Goal: Task Accomplishment & Management: Manage account settings

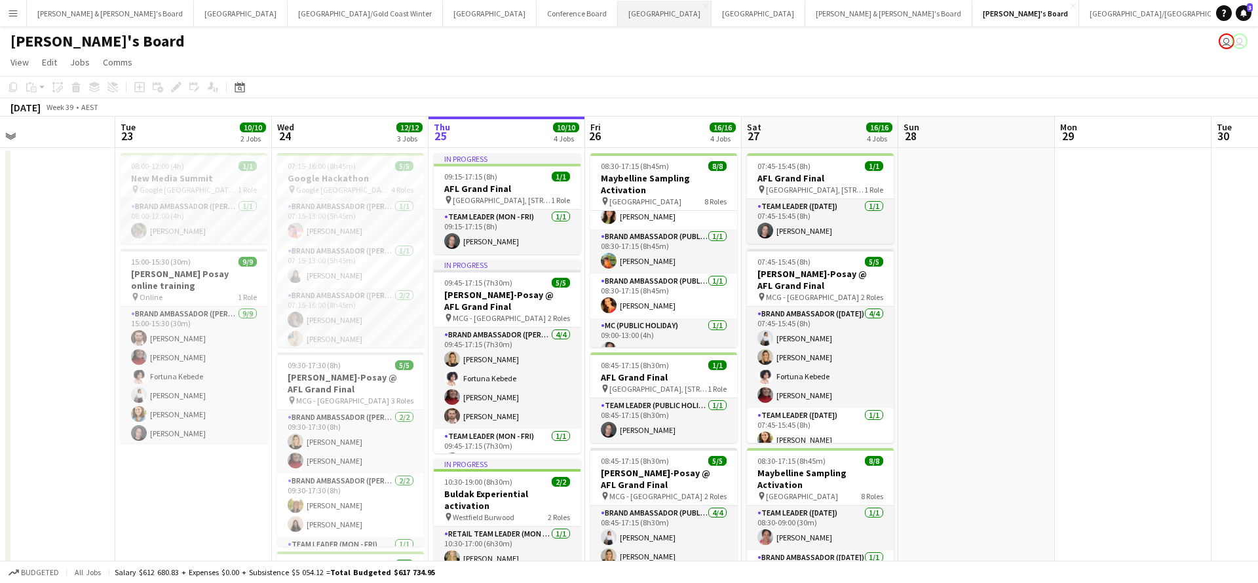
click at [618, 11] on button "Melbourne Close" at bounding box center [665, 14] width 94 height 26
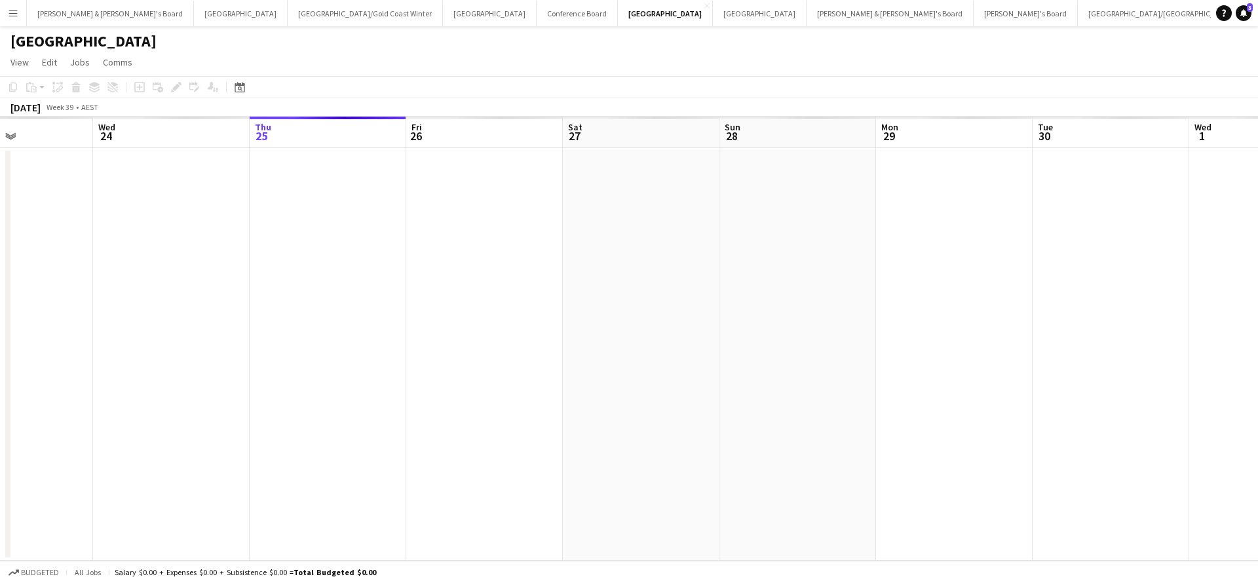
scroll to position [0, 377]
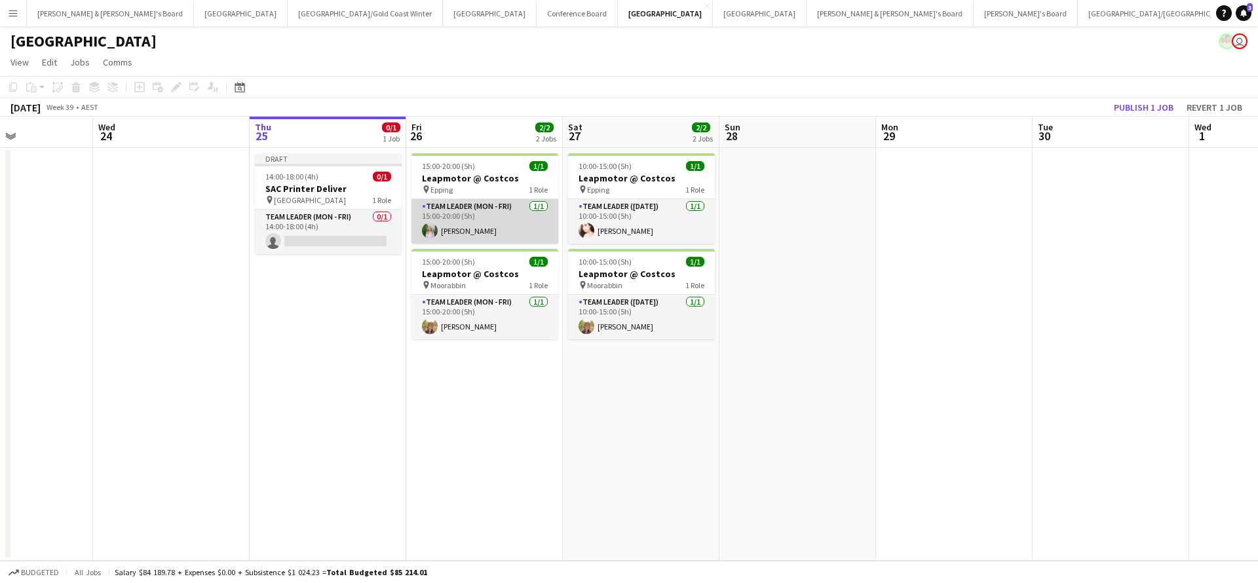
click at [495, 227] on app-card-role "Team Leader (Mon - Fri) [DATE] 15:00-20:00 (5h) [PERSON_NAME]" at bounding box center [485, 221] width 147 height 45
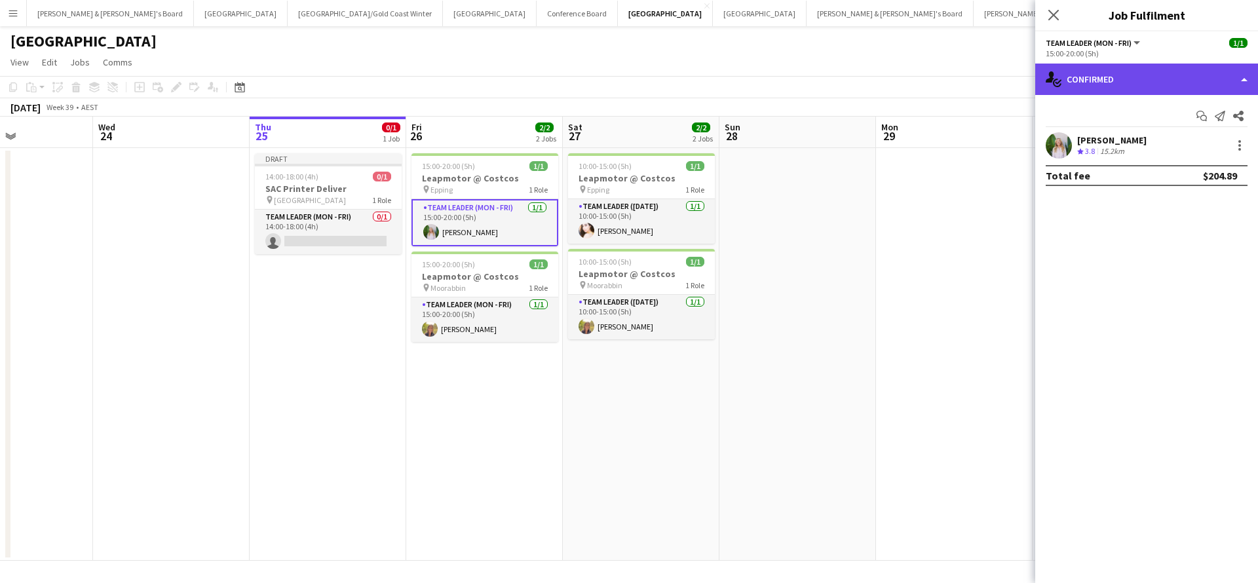
click at [1164, 85] on div "single-neutral-actions-check-2 Confirmed" at bounding box center [1146, 79] width 223 height 31
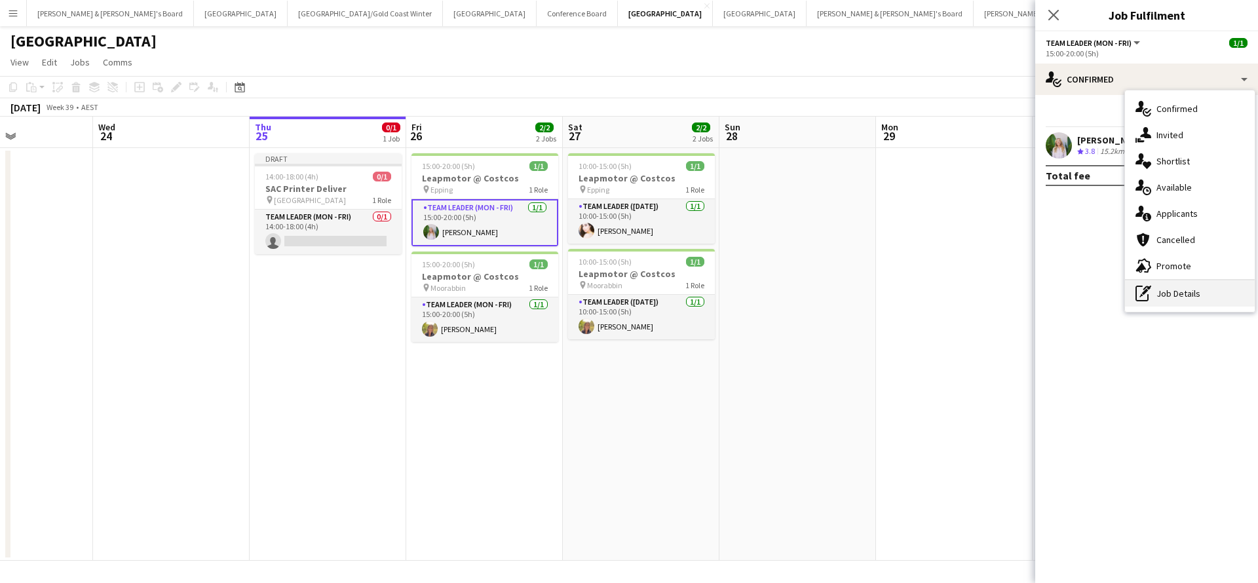
click at [1183, 290] on div "pen-write Job Details" at bounding box center [1190, 293] width 130 height 26
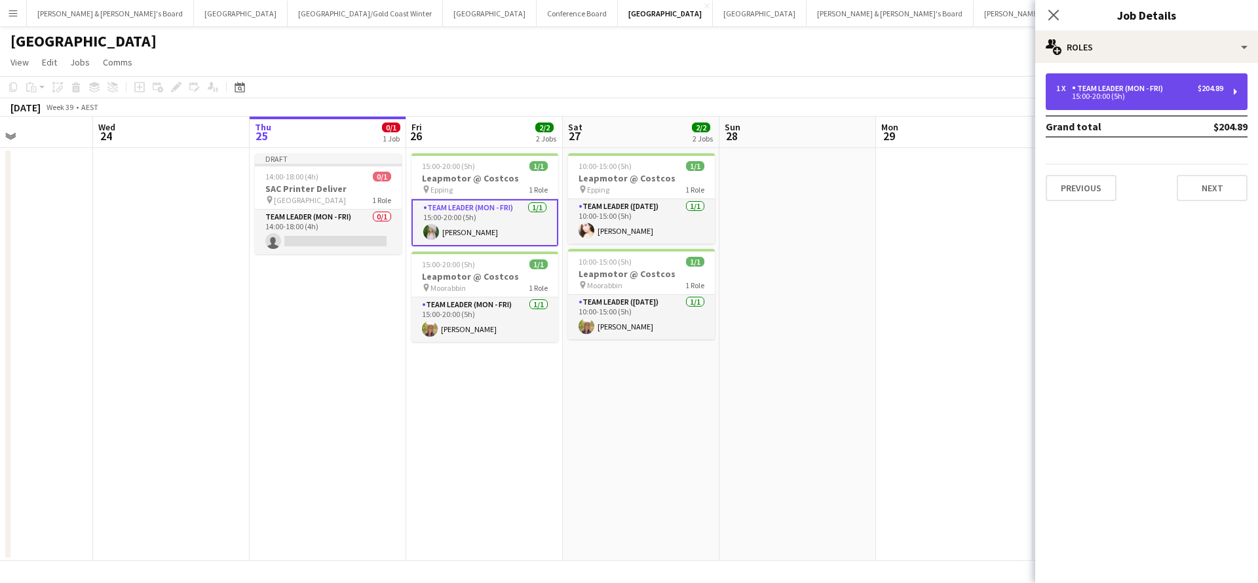
click at [1142, 101] on div "1 x Team Leader (Mon - Fri) $204.89 15:00-20:00 (5h)" at bounding box center [1147, 91] width 202 height 37
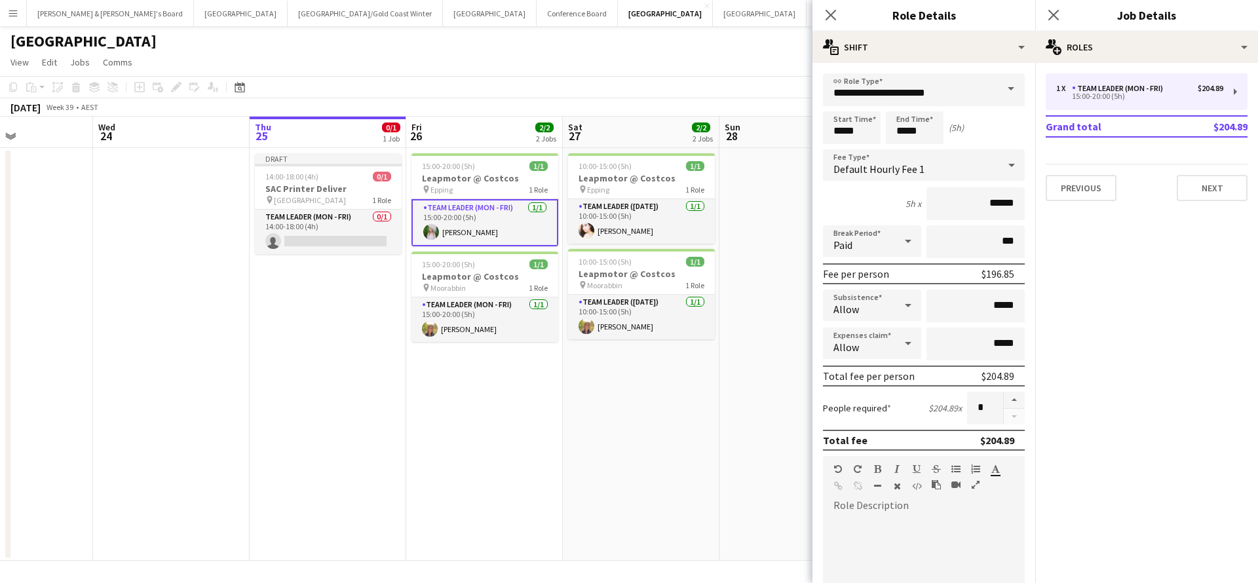
click at [1010, 93] on span at bounding box center [1011, 88] width 28 height 31
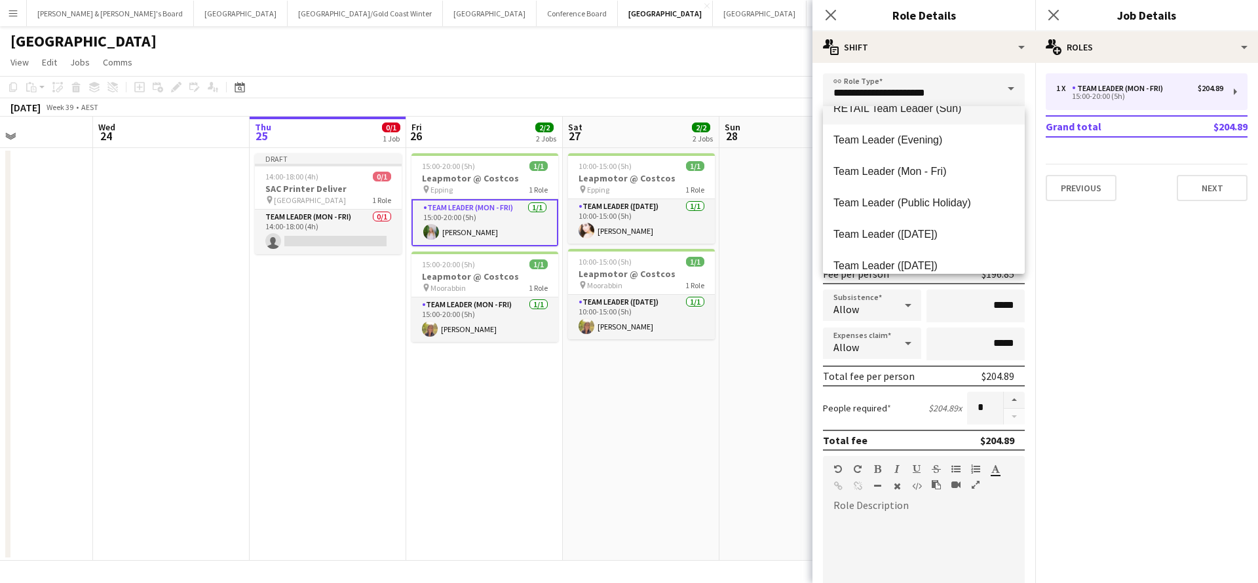
scroll to position [1277, 0]
click at [909, 208] on span "Team Leader (Public Holiday)" at bounding box center [924, 202] width 181 height 12
type input "**********"
type input "******"
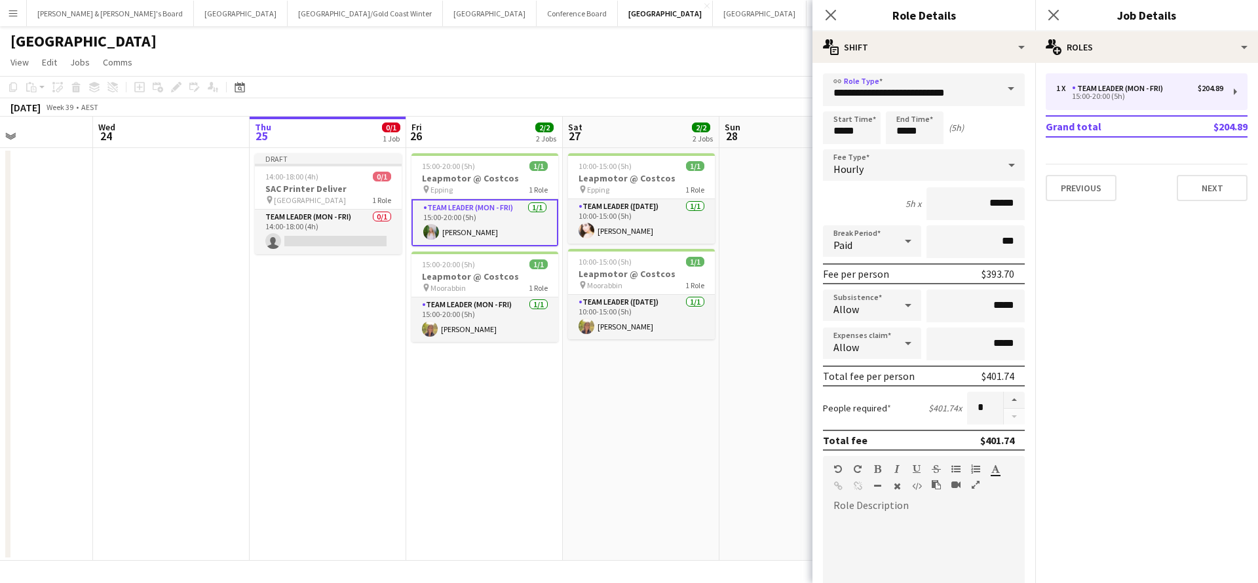
click at [738, 401] on app-date-cell at bounding box center [798, 354] width 157 height 413
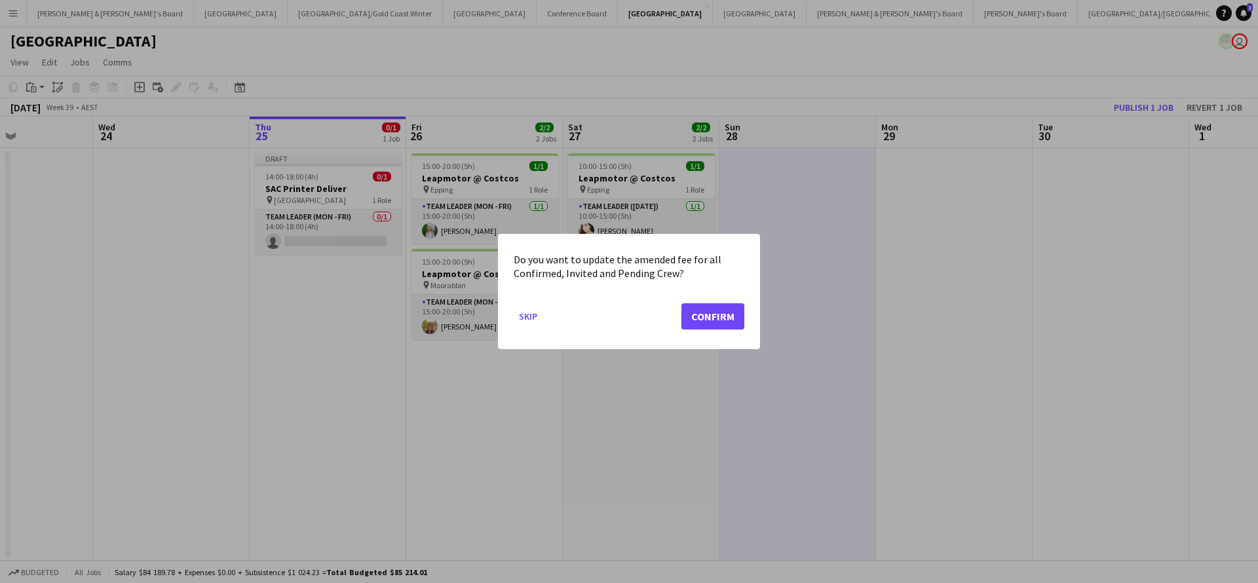
click at [701, 315] on button "Confirm" at bounding box center [713, 316] width 63 height 26
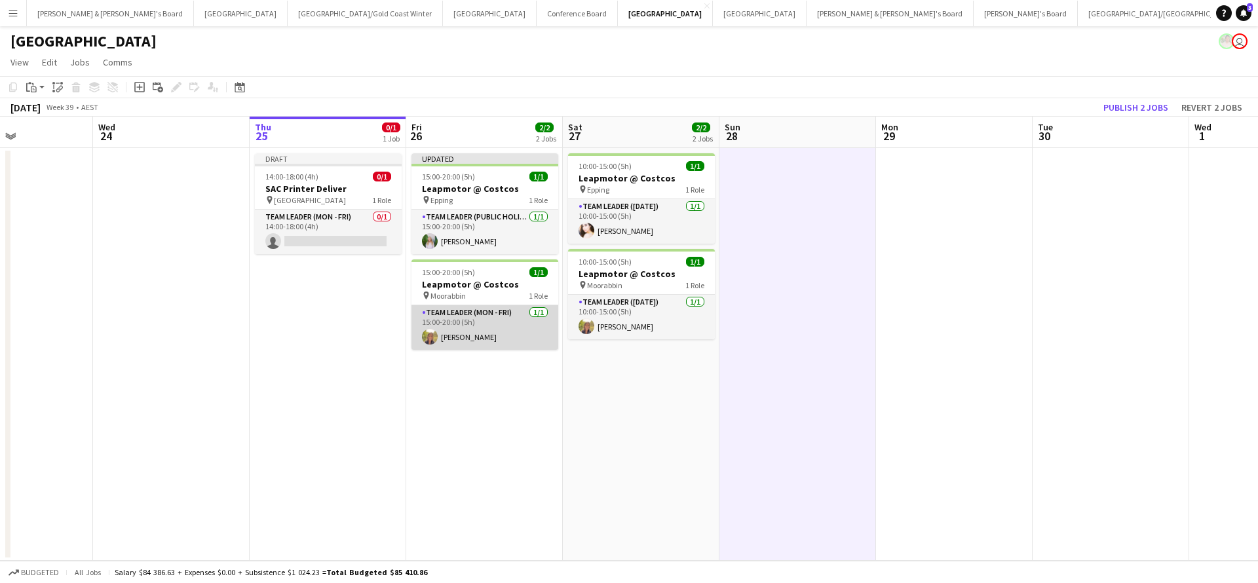
click at [484, 327] on app-card-role "Team Leader (Mon - Fri) [DATE] 15:00-20:00 (5h) [PERSON_NAME]" at bounding box center [485, 327] width 147 height 45
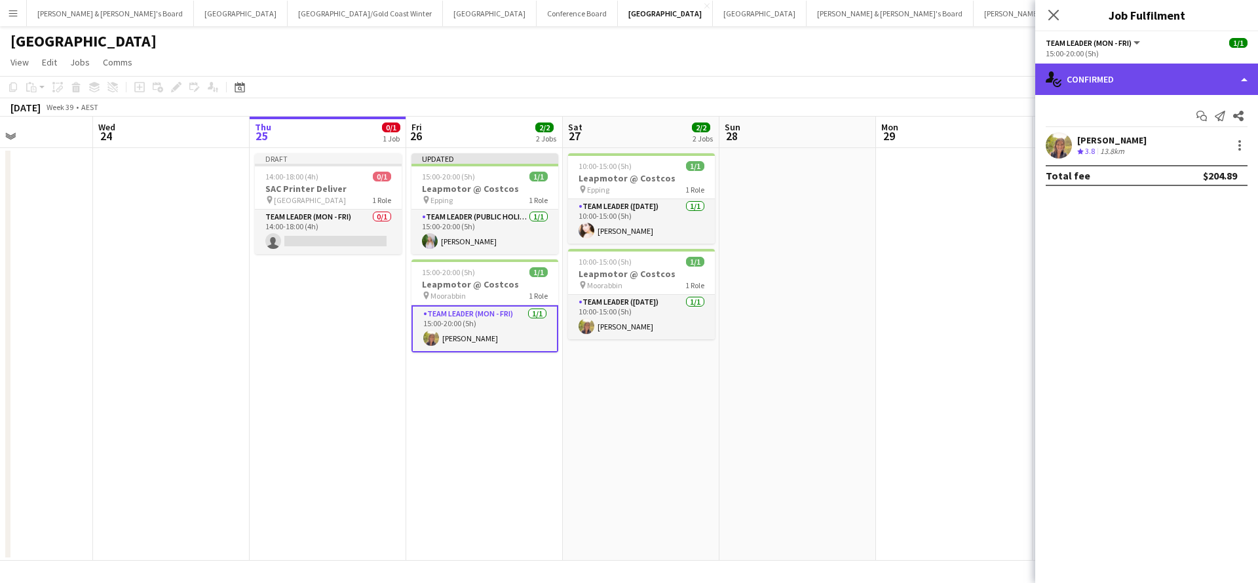
click at [1128, 76] on div "single-neutral-actions-check-2 Confirmed" at bounding box center [1146, 79] width 223 height 31
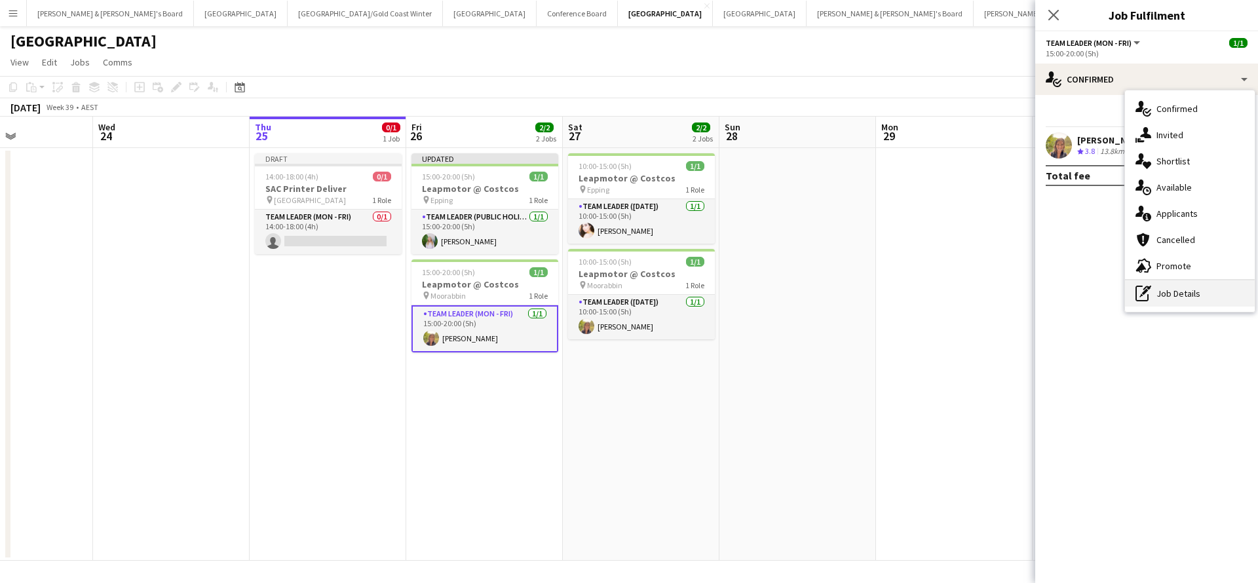
click at [1170, 298] on div "pen-write Job Details" at bounding box center [1190, 293] width 130 height 26
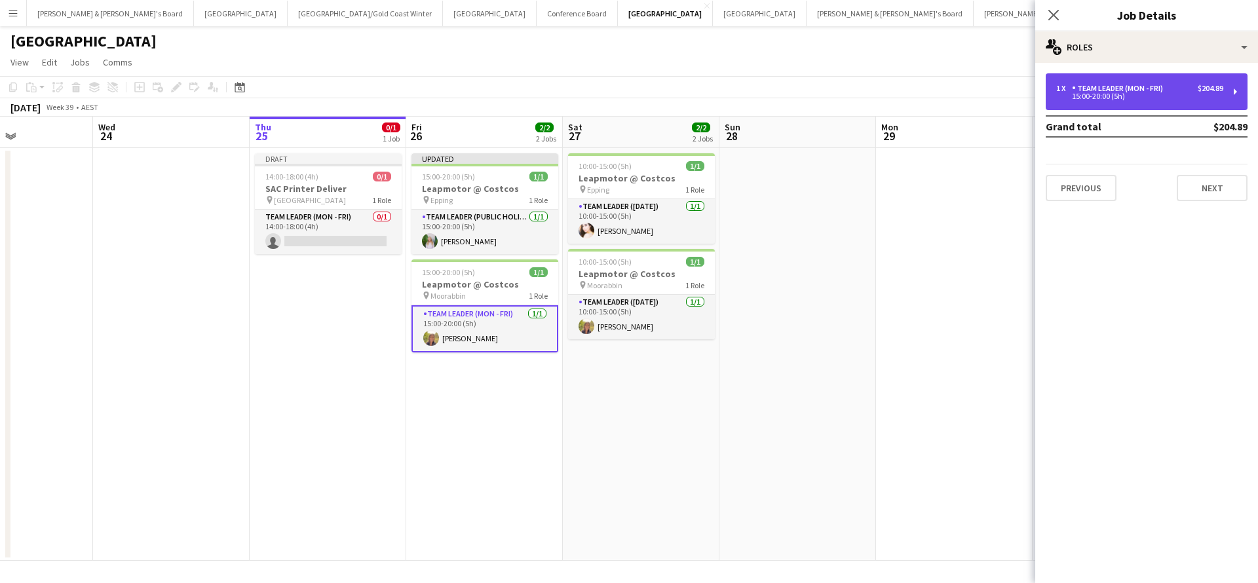
click at [1110, 100] on div "15:00-20:00 (5h)" at bounding box center [1139, 96] width 167 height 7
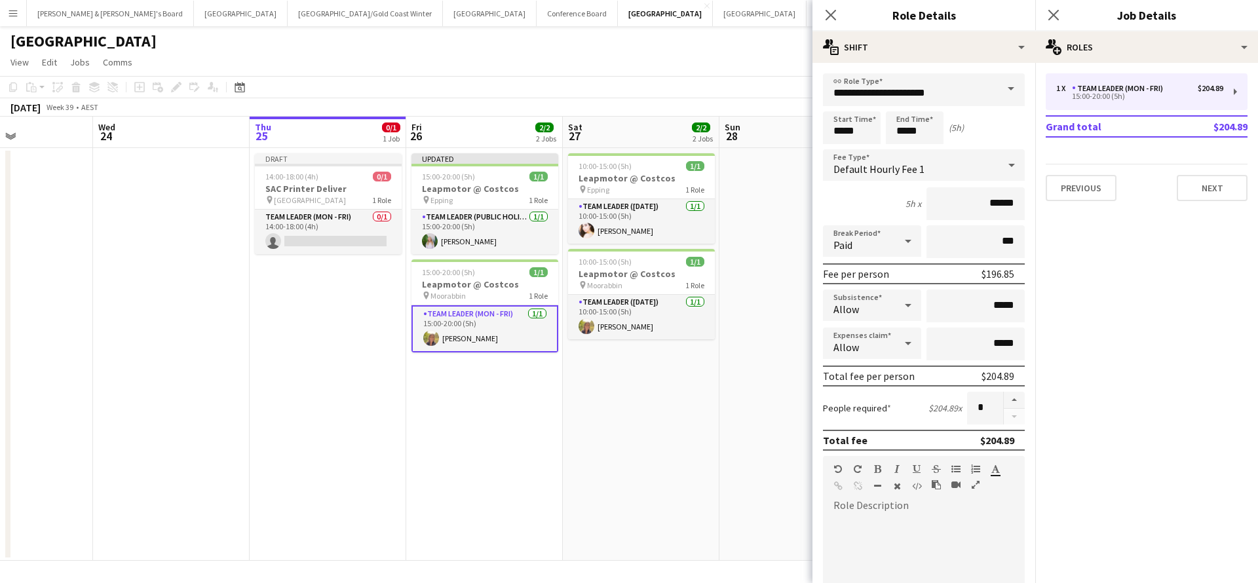
click at [1012, 87] on span at bounding box center [1011, 88] width 28 height 31
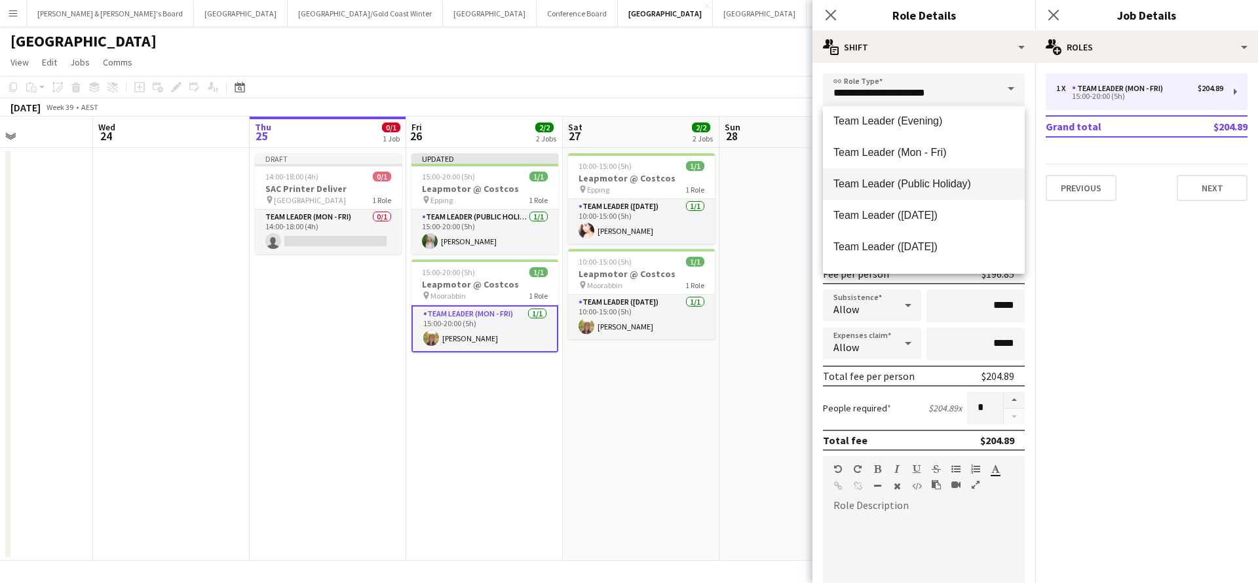
scroll to position [1299, 0]
click at [937, 177] on span "Team Leader (Public Holiday)" at bounding box center [924, 180] width 181 height 12
type input "**********"
type input "******"
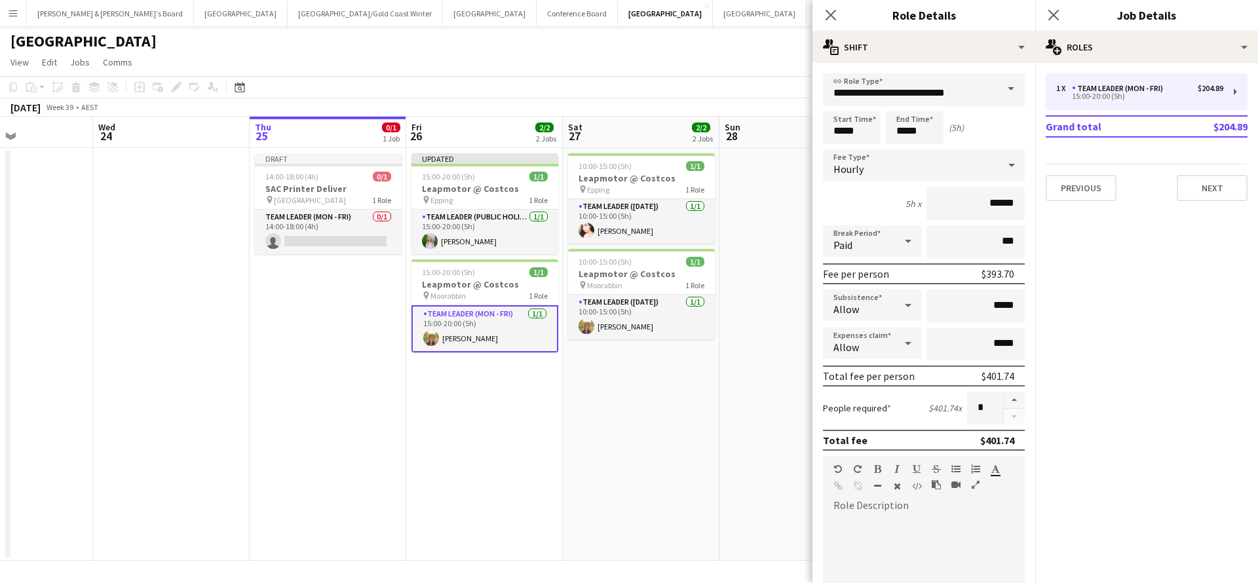
click at [710, 438] on app-date-cell "10:00-15:00 (5h) 1/1 Leapmotor @ Costcos pin Epping 1 Role Team Leader ([DATE])…" at bounding box center [641, 354] width 157 height 413
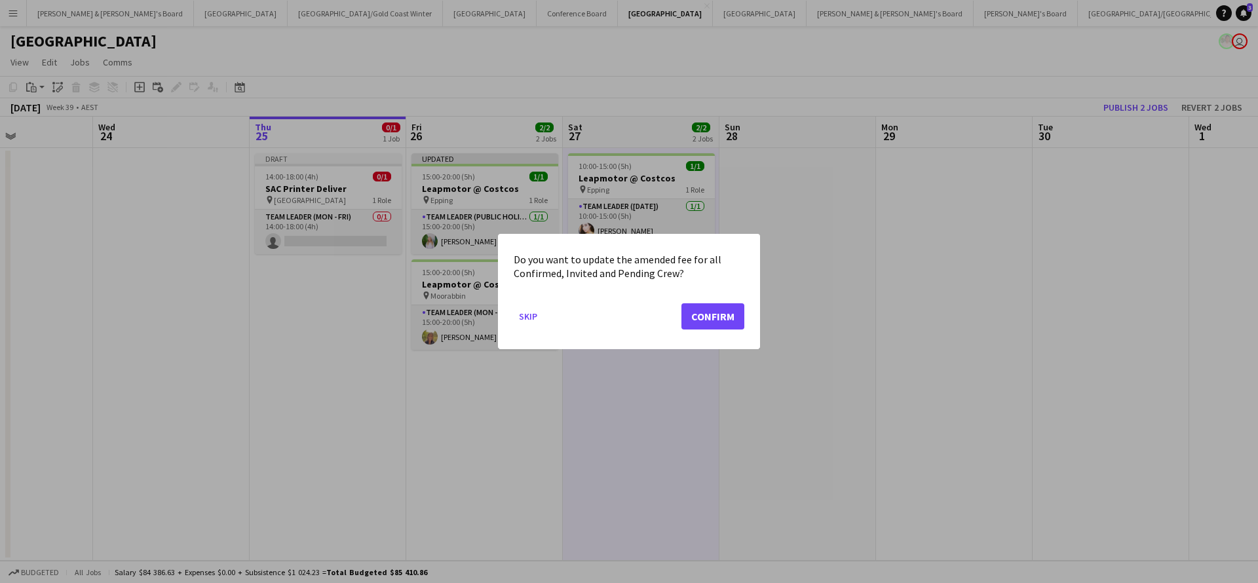
click at [706, 313] on button "Confirm" at bounding box center [713, 316] width 63 height 26
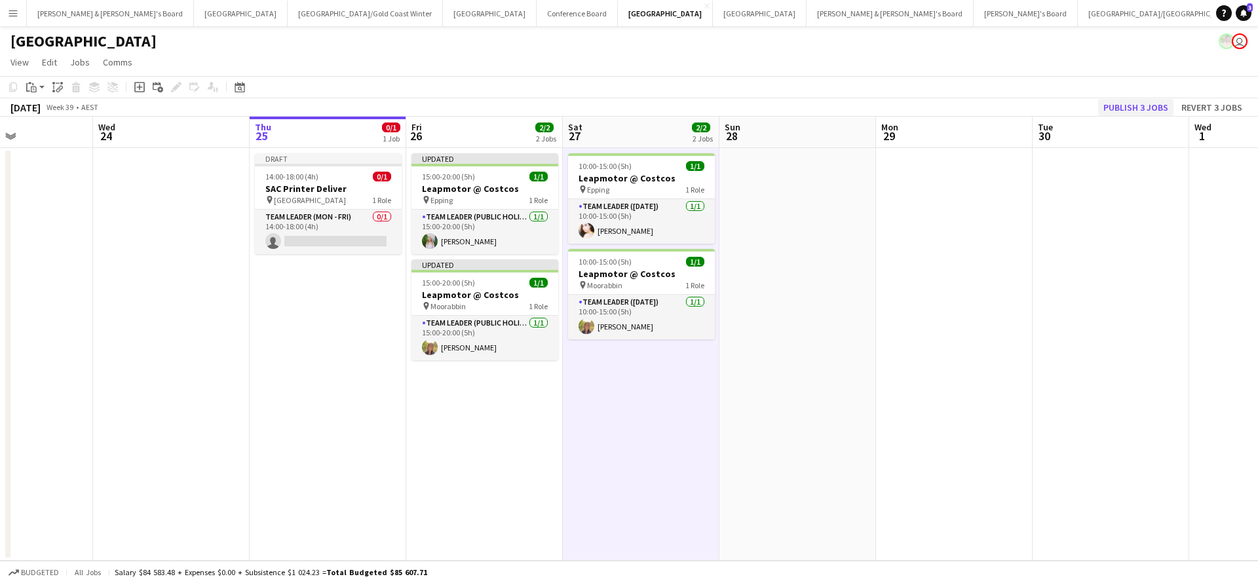
click at [1137, 105] on button "Publish 3 jobs" at bounding box center [1135, 107] width 75 height 17
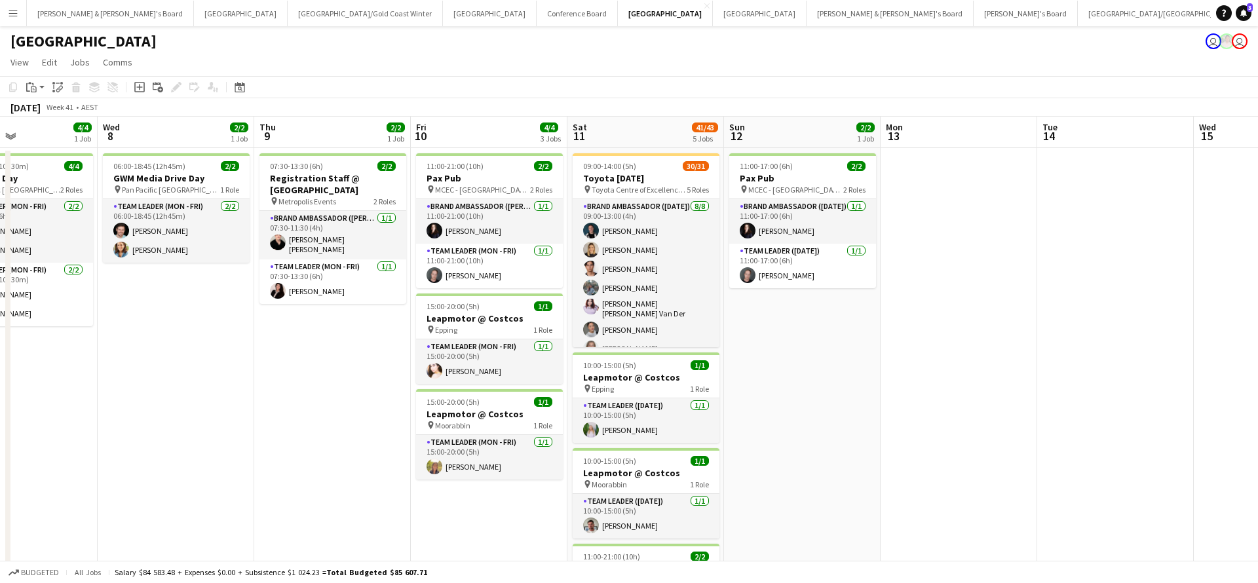
scroll to position [0, 368]
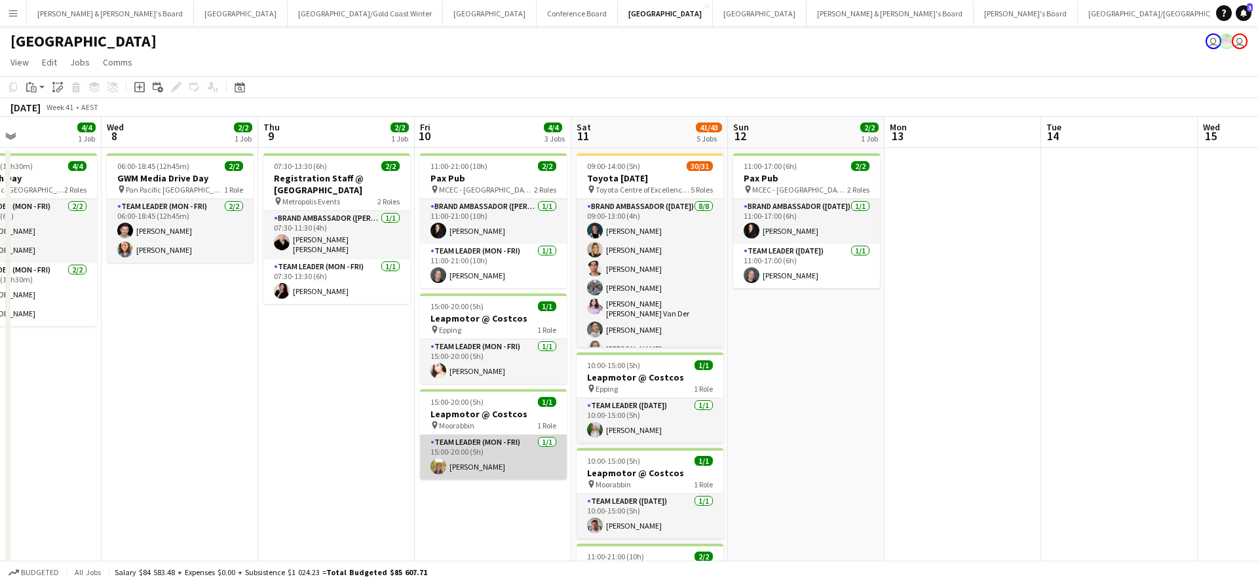
click at [514, 461] on app-card-role "Team Leader (Mon - Fri) [DATE] 15:00-20:00 (5h) [PERSON_NAME]" at bounding box center [493, 457] width 147 height 45
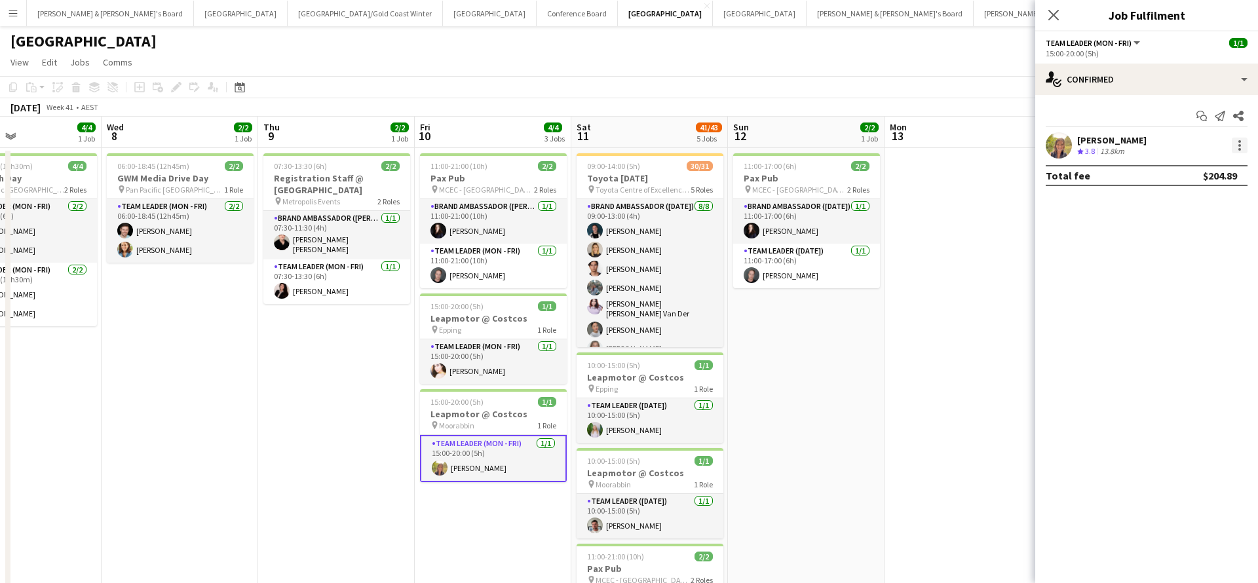
click at [1240, 145] on div at bounding box center [1240, 145] width 3 height 3
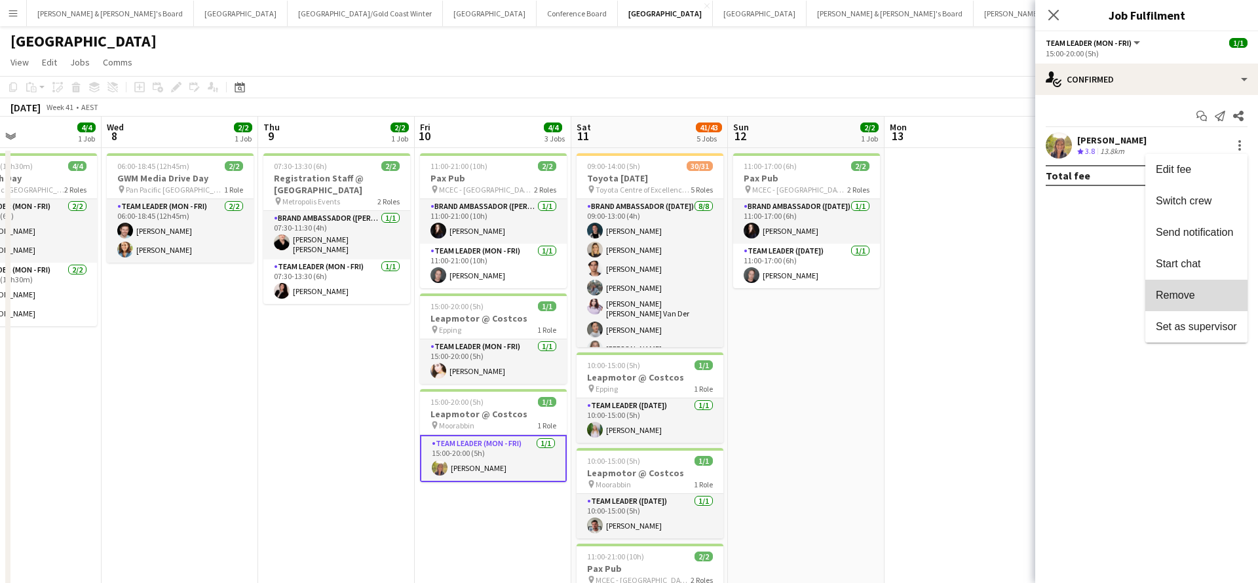
click at [1172, 298] on span "Remove" at bounding box center [1175, 295] width 39 height 11
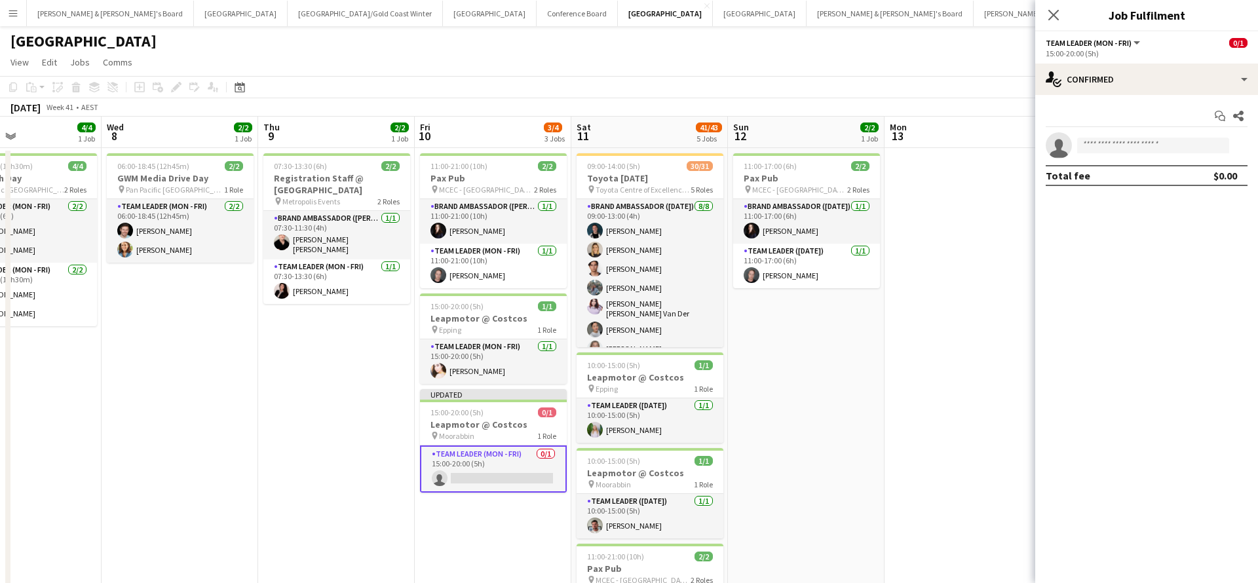
click at [913, 429] on app-date-cell at bounding box center [963, 527] width 157 height 759
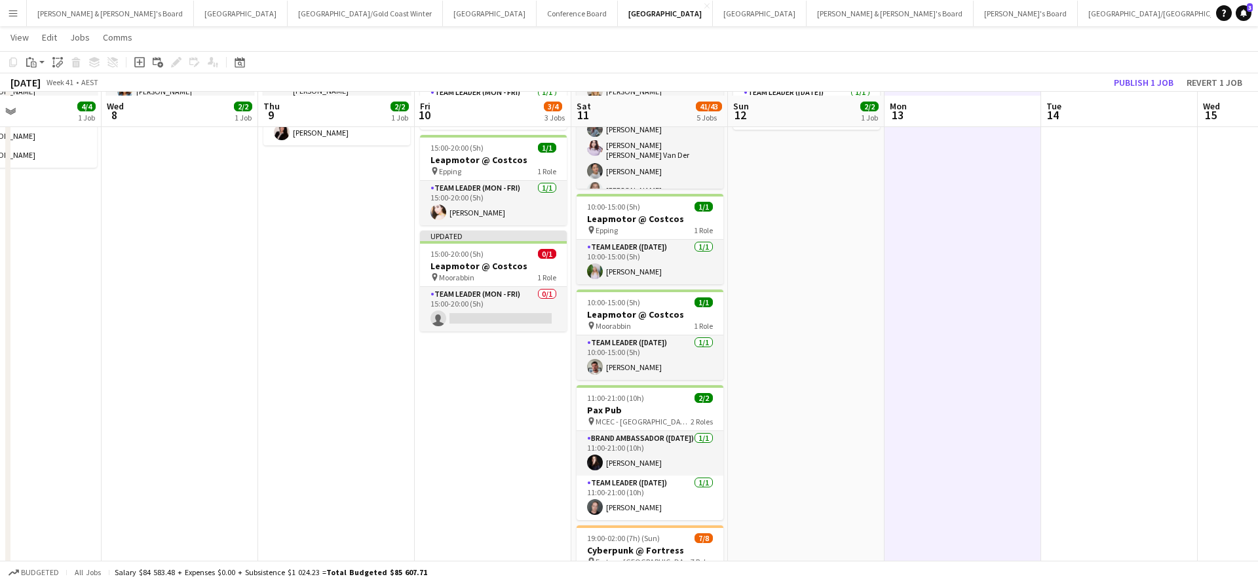
scroll to position [147, 0]
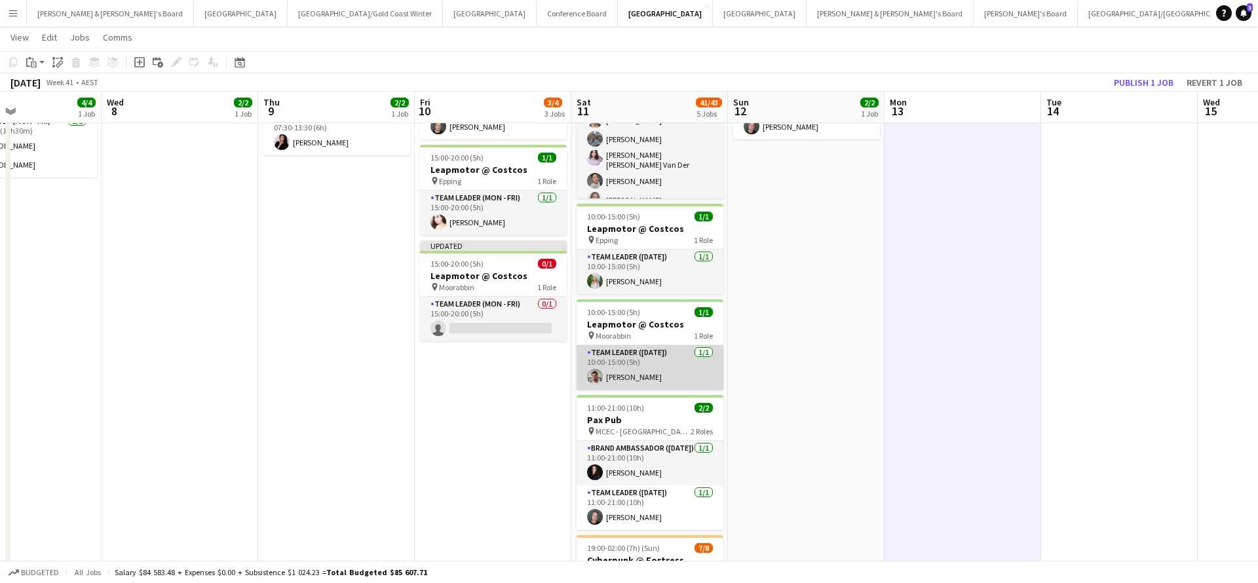
click at [659, 371] on app-card-role "Team Leader ([DATE]) [DATE] 10:00-15:00 (5h) [PERSON_NAME]" at bounding box center [650, 367] width 147 height 45
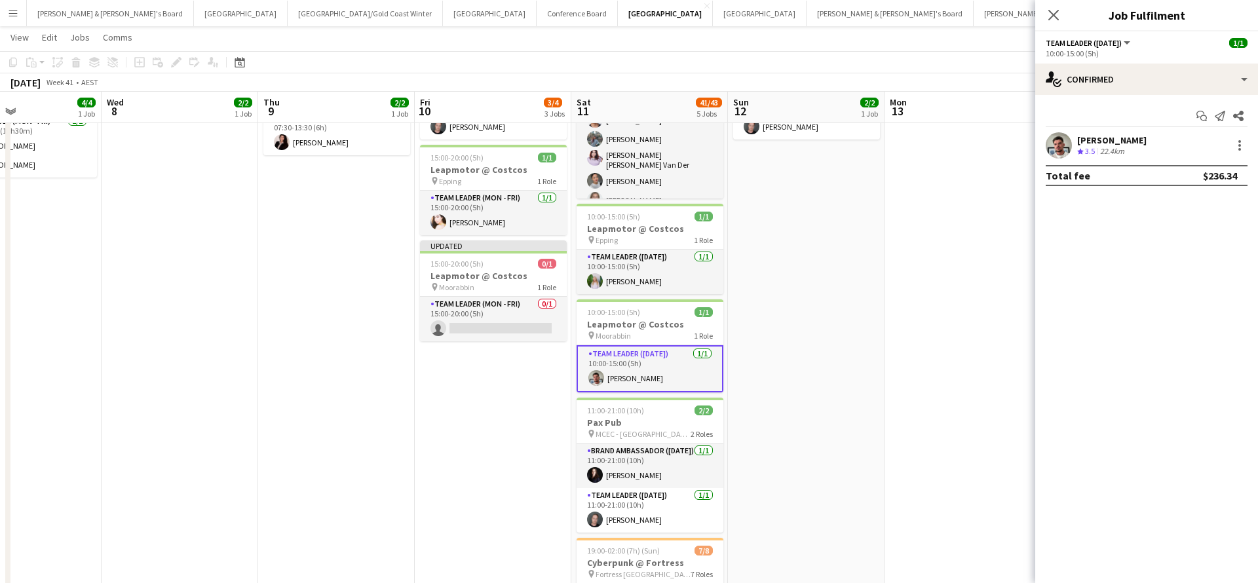
click at [915, 315] on app-date-cell at bounding box center [963, 378] width 157 height 759
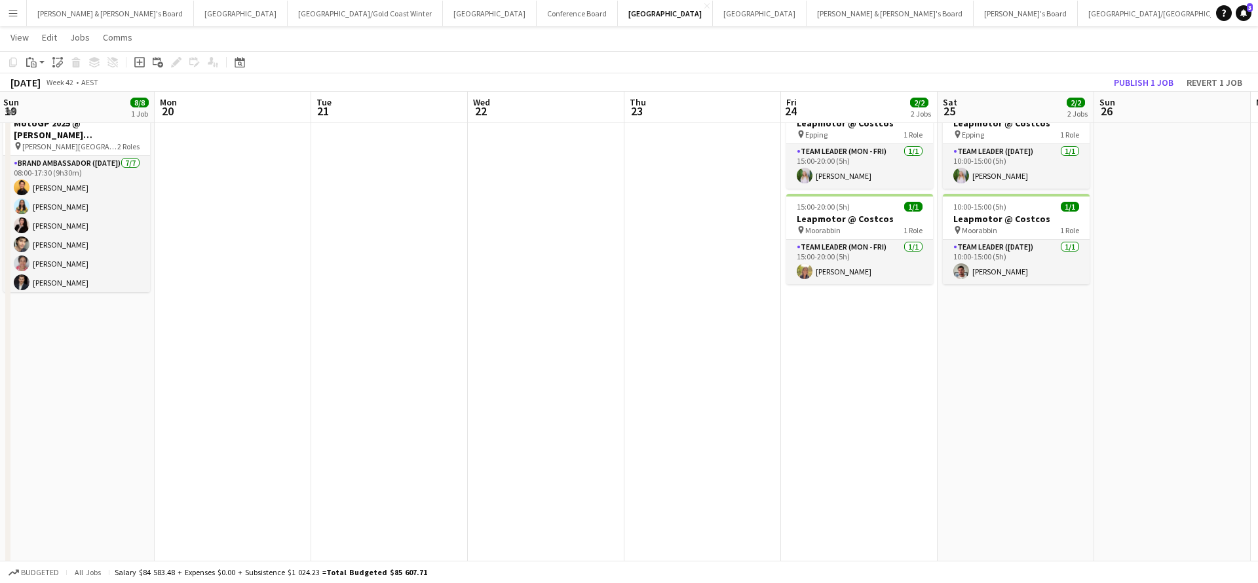
scroll to position [0, 654]
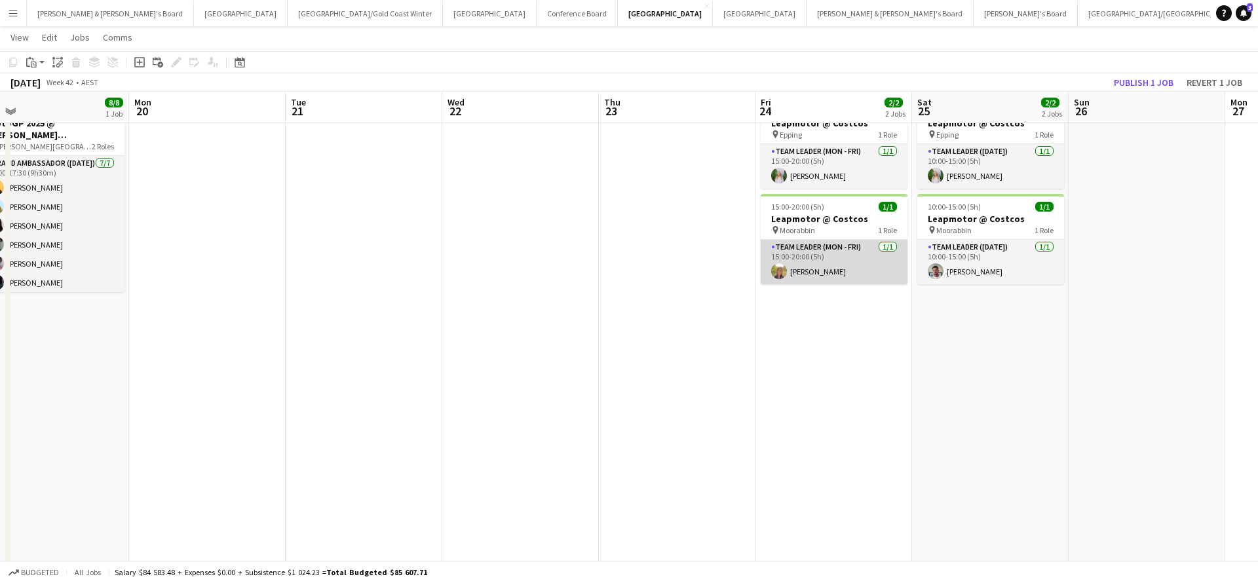
click at [816, 276] on app-card-role "Team Leader (Mon - Fri) [DATE] 15:00-20:00 (5h) [PERSON_NAME]" at bounding box center [834, 262] width 147 height 45
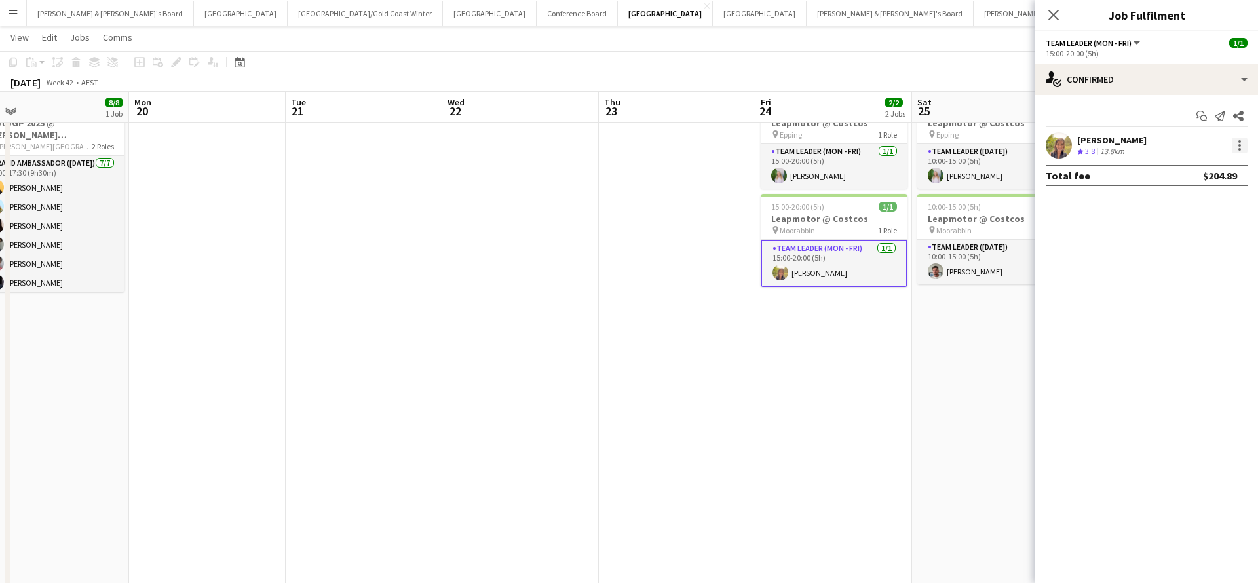
click at [1241, 149] on div at bounding box center [1240, 146] width 16 height 16
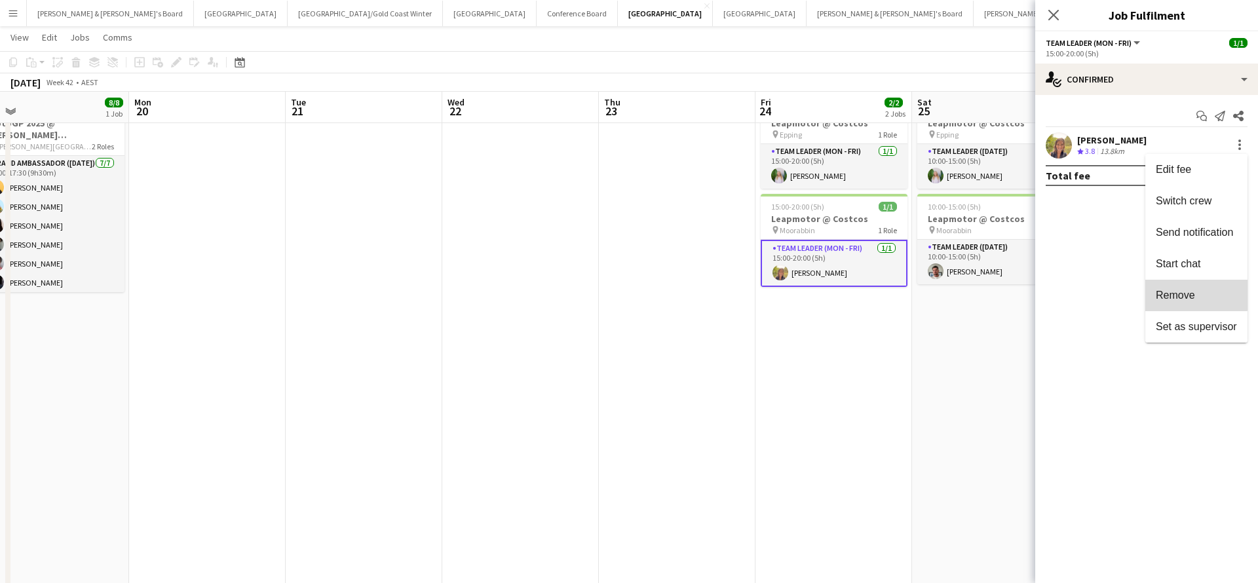
click at [1180, 294] on span "Remove" at bounding box center [1175, 295] width 39 height 11
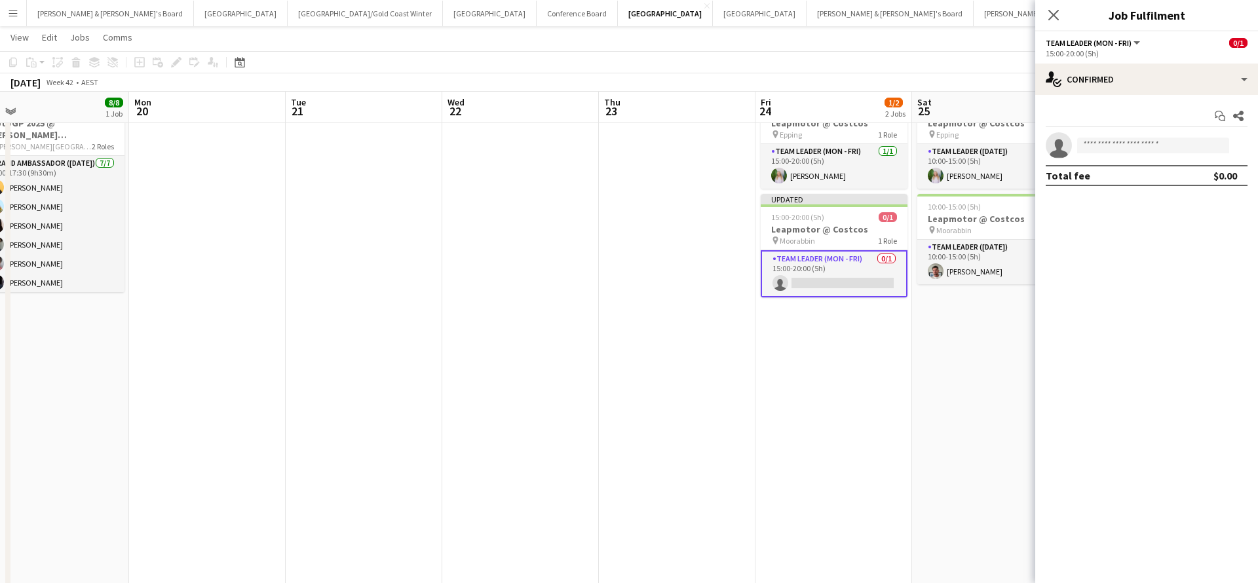
click at [873, 446] on app-date-cell "15:00-20:00 (5h) 1/1 Leapmotor @ Costcos pin Epping 1 Role Team Leader (Mon - F…" at bounding box center [834, 472] width 157 height 759
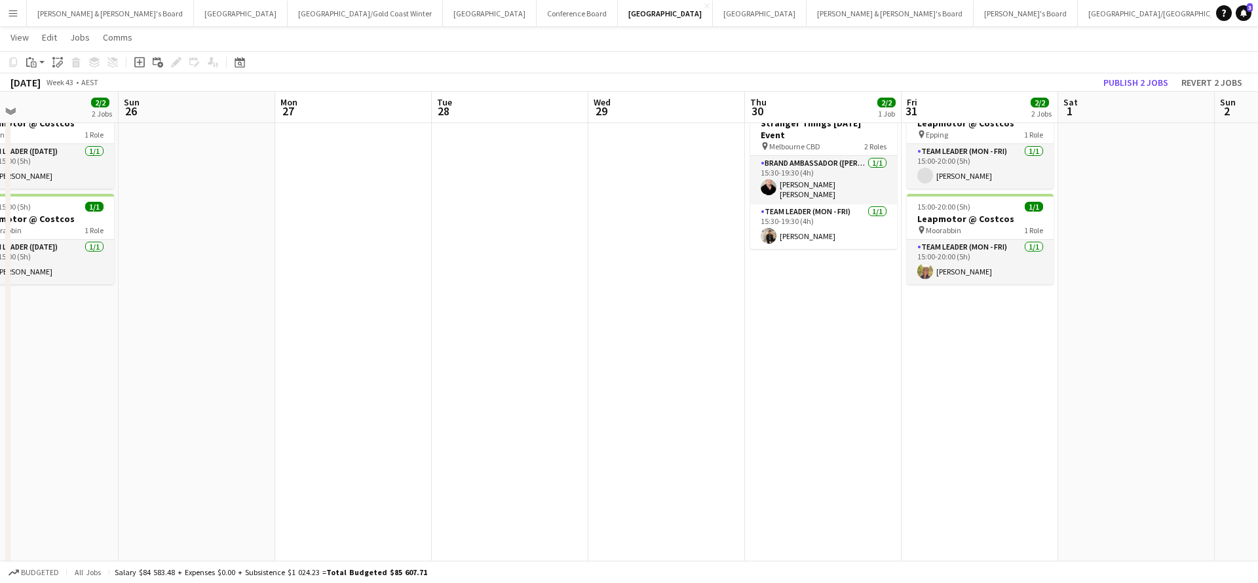
scroll to position [0, 668]
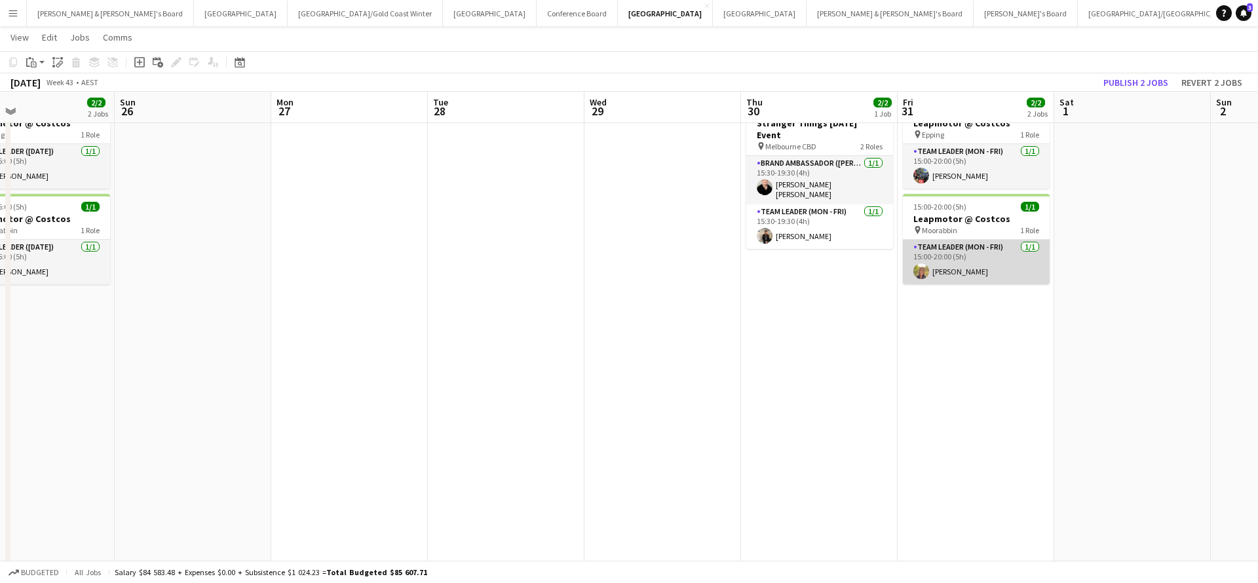
click at [988, 267] on app-card-role "Team Leader (Mon - Fri) [DATE] 15:00-20:00 (5h) [PERSON_NAME]" at bounding box center [976, 262] width 147 height 45
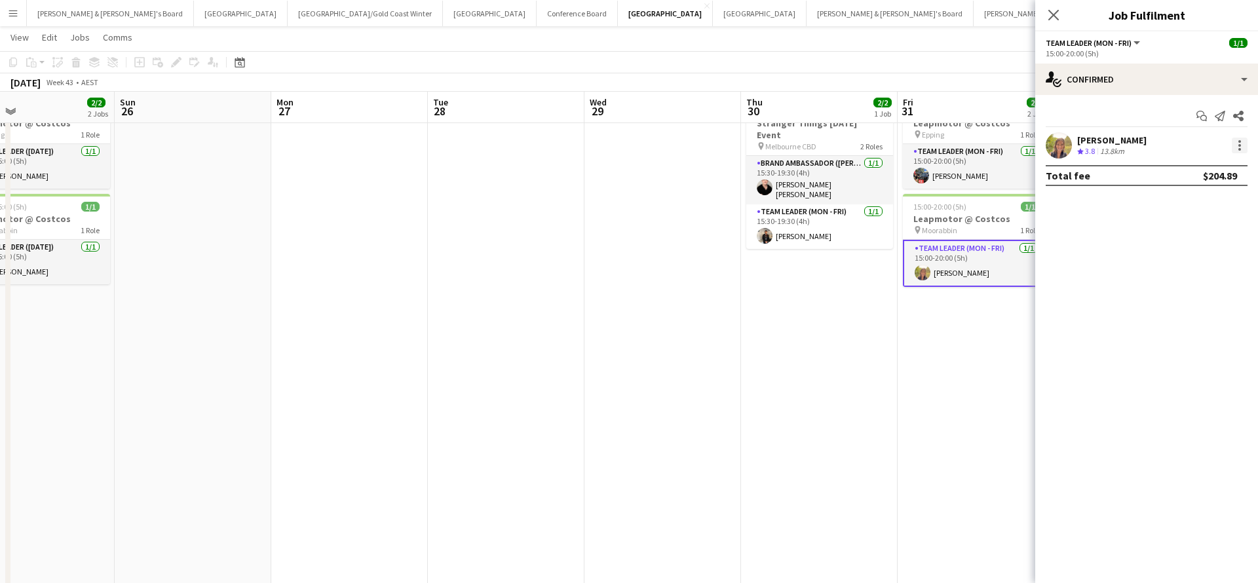
click at [1241, 145] on div at bounding box center [1240, 146] width 16 height 16
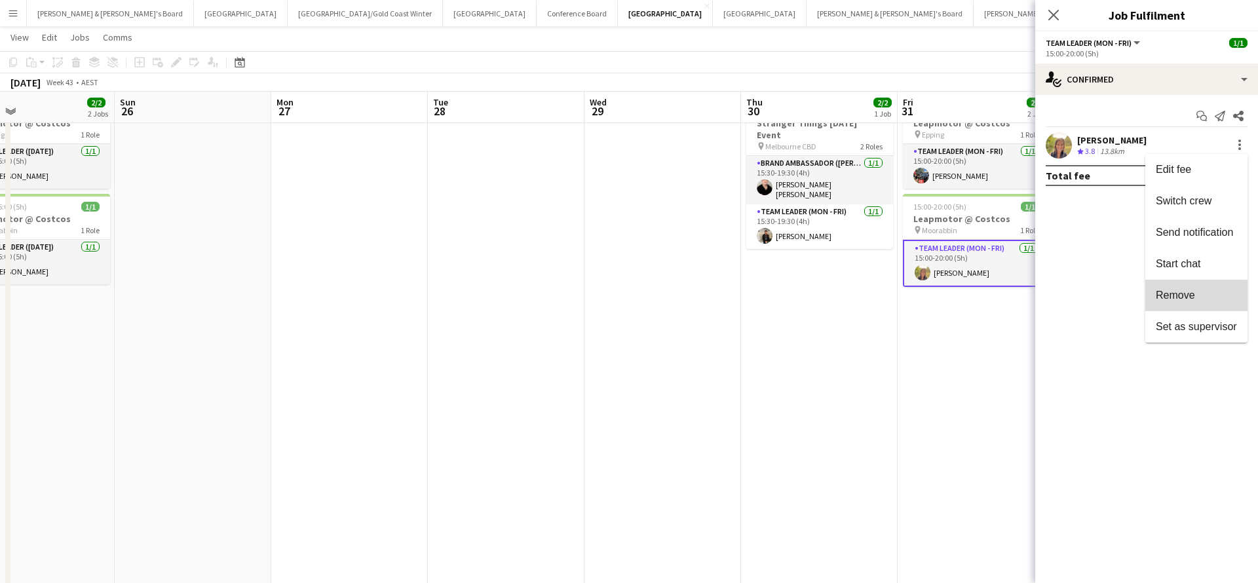
click at [1167, 298] on span "Remove" at bounding box center [1175, 295] width 39 height 11
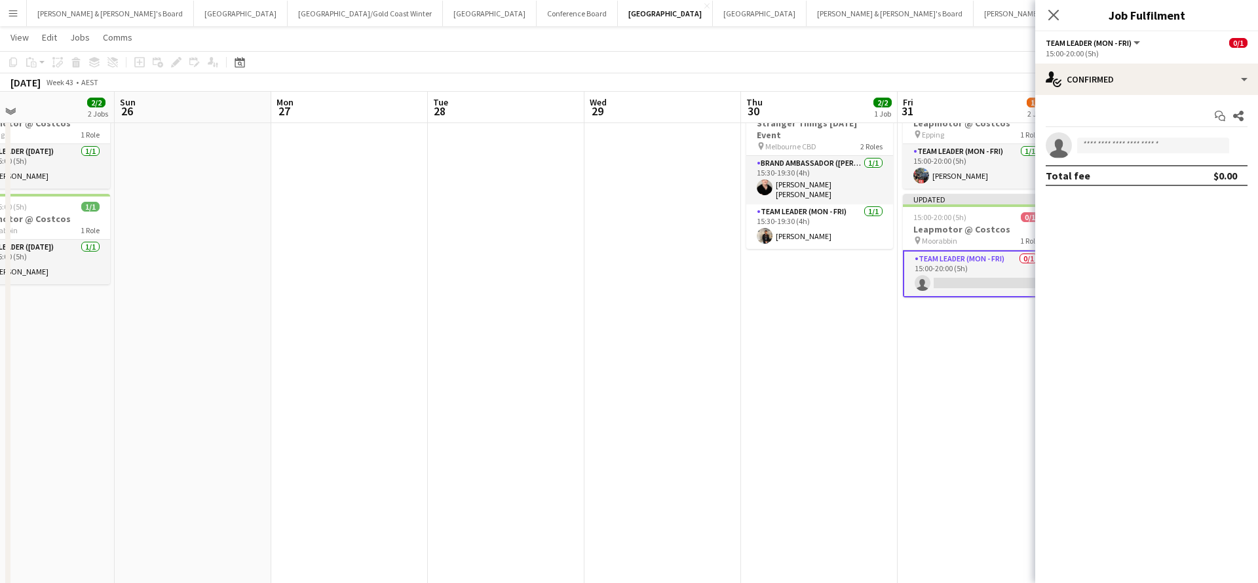
click at [857, 439] on app-date-cell "15:30-19:30 (4h) 2/2 Stranger Things [DATE] Event pin Melbourne CBD 2 Roles Bra…" at bounding box center [819, 472] width 157 height 759
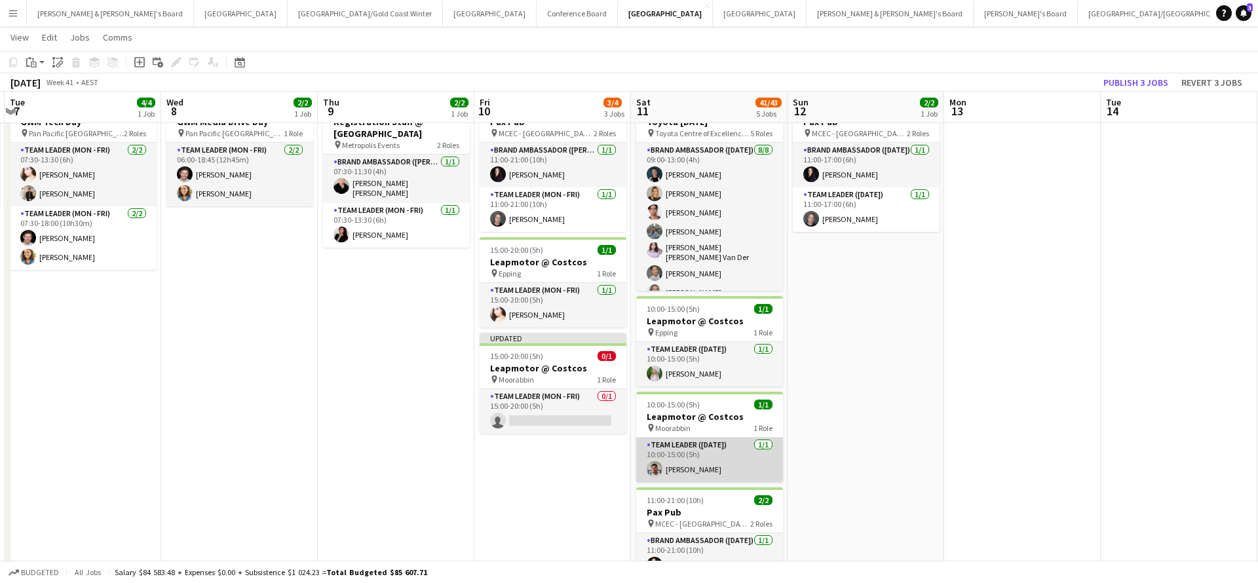
scroll to position [0, 308]
click at [1140, 84] on button "Publish 3 jobs" at bounding box center [1135, 82] width 75 height 17
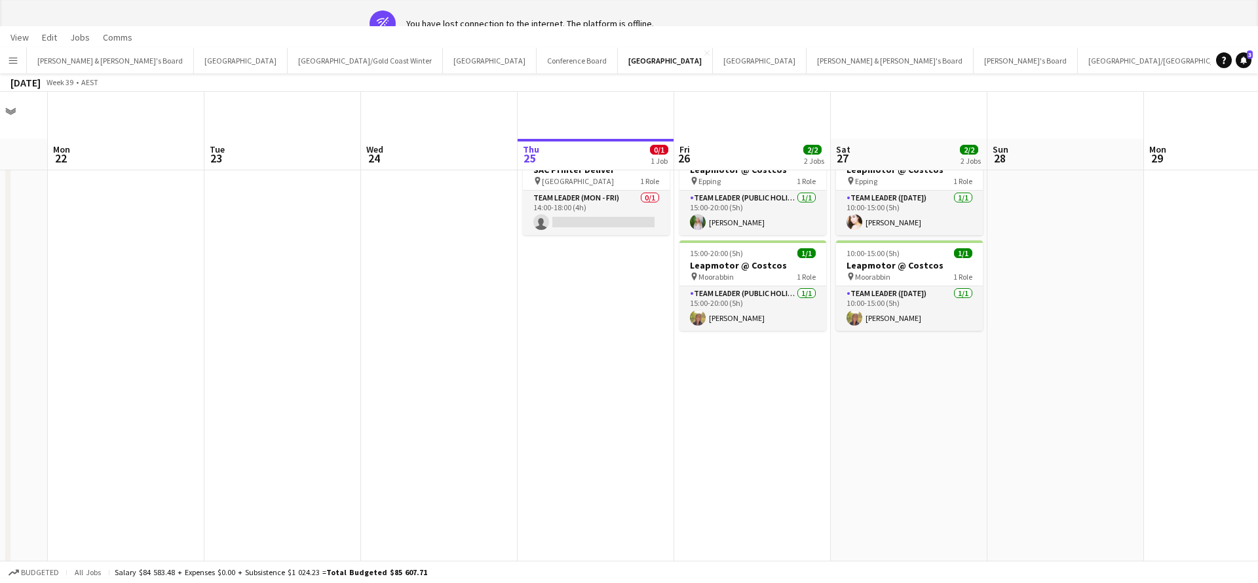
scroll to position [0, 0]
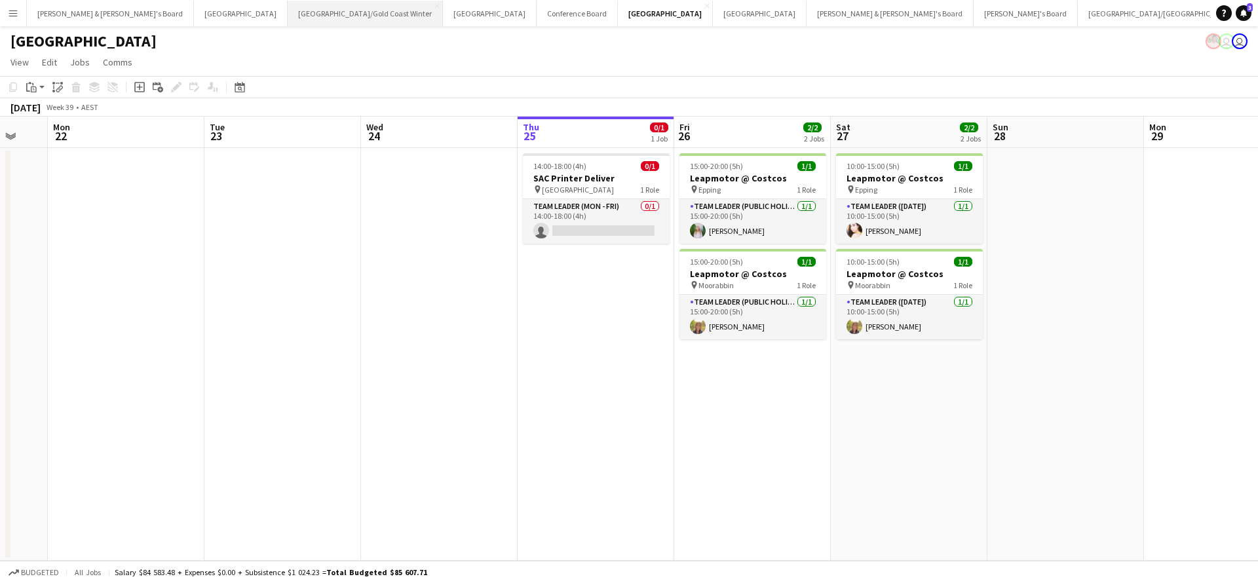
click at [288, 18] on button "[GEOGRAPHIC_DATA]/[GEOGRAPHIC_DATA] Winter Close" at bounding box center [365, 14] width 155 height 26
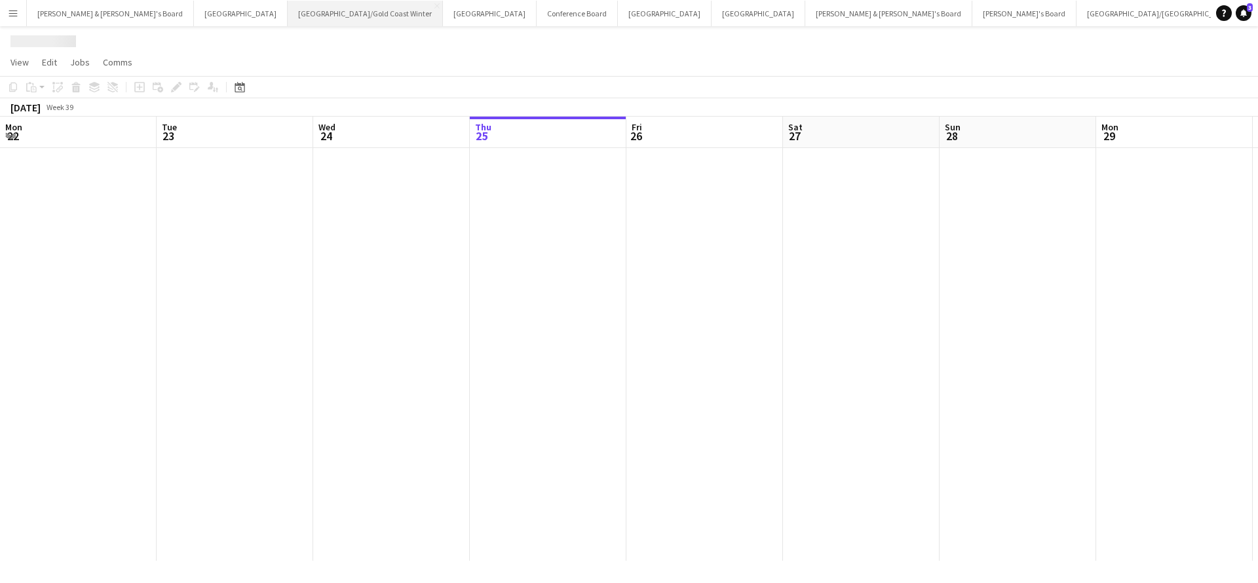
click at [288, 18] on button "[GEOGRAPHIC_DATA]/[GEOGRAPHIC_DATA] Winter Close" at bounding box center [365, 14] width 155 height 26
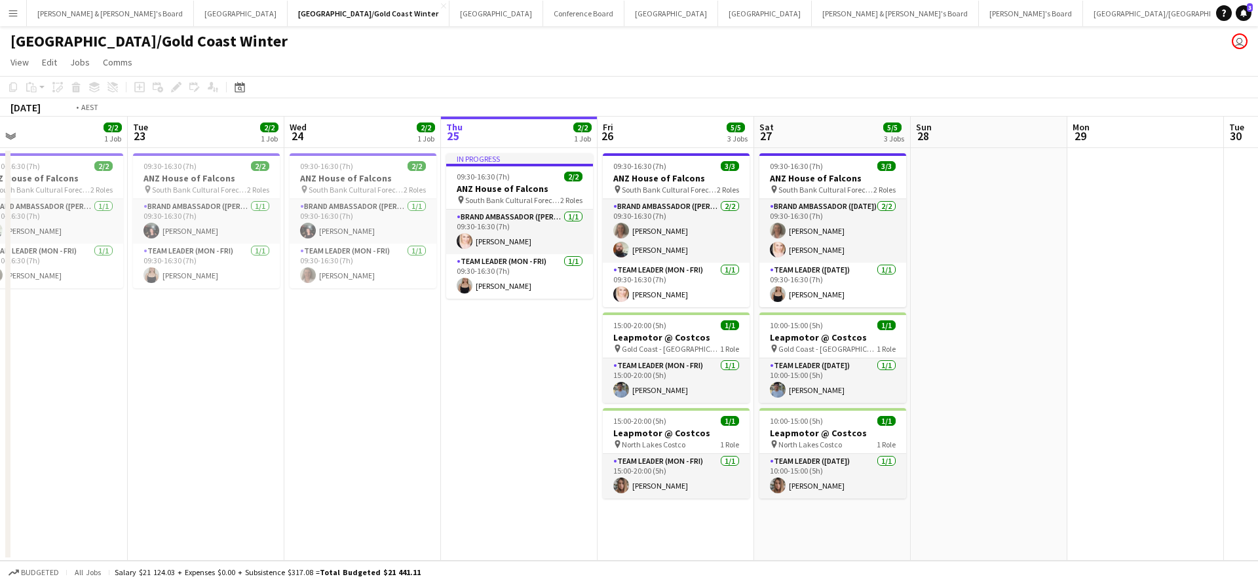
scroll to position [0, 389]
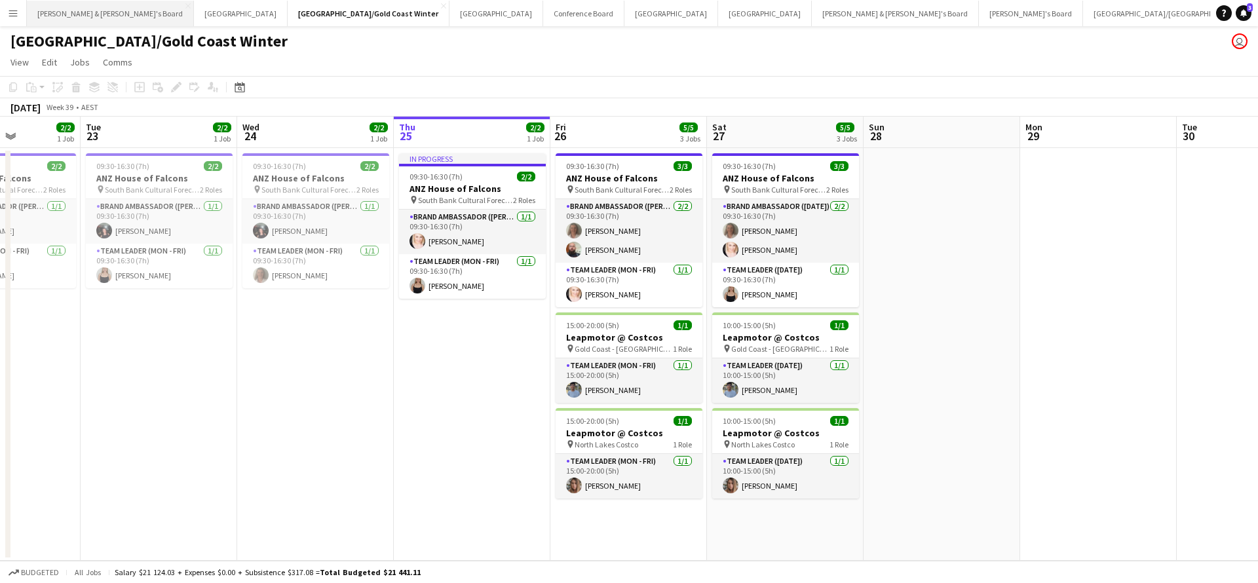
click at [81, 20] on button "[PERSON_NAME] & [PERSON_NAME]'s Board Close" at bounding box center [110, 14] width 167 height 26
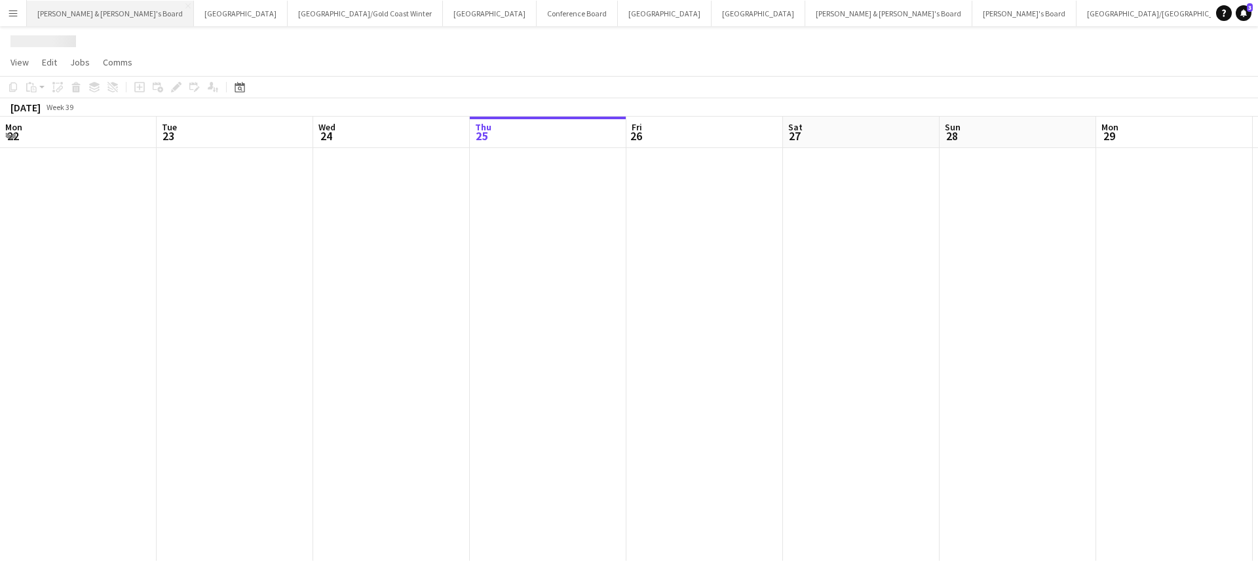
scroll to position [0, 313]
click at [81, 20] on button "[PERSON_NAME] & [PERSON_NAME]'s Board Close" at bounding box center [110, 14] width 167 height 26
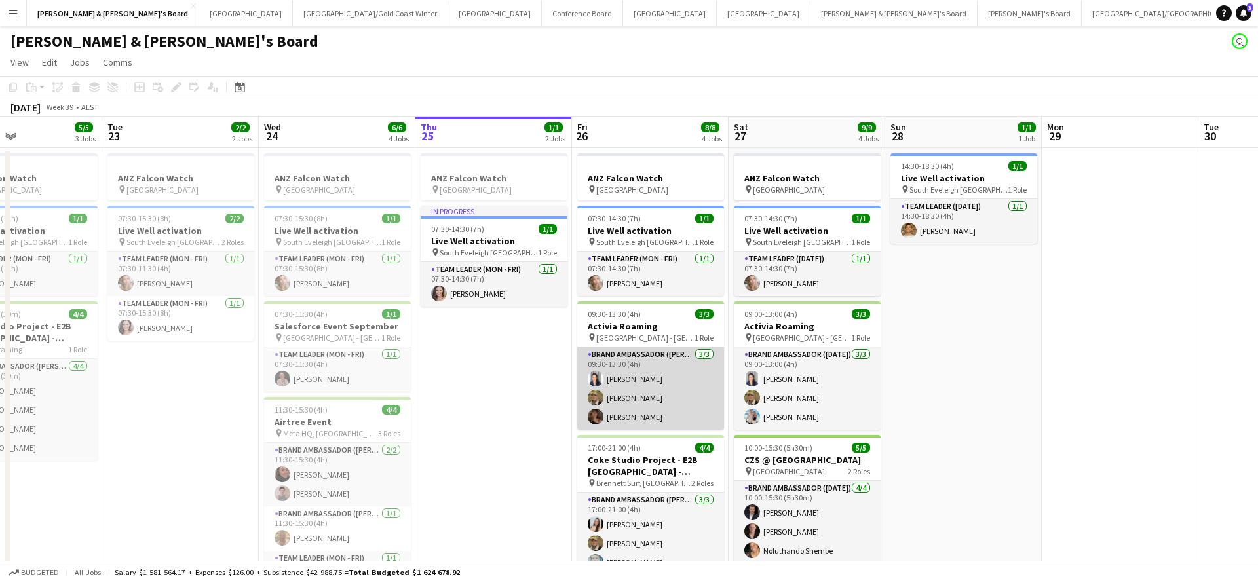
scroll to position [0, 533]
